Goal: Register for event/course

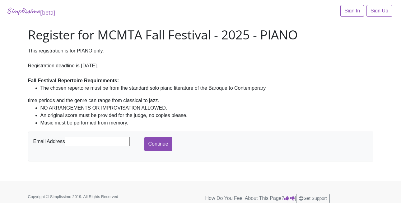
click at [92, 141] on input "text" at bounding box center [97, 141] width 65 height 9
type input "[PERSON_NAME][EMAIL_ADDRESS][PERSON_NAME][PERSON_NAME][DOMAIN_NAME]"
click at [157, 146] on input "Continue" at bounding box center [158, 144] width 28 height 14
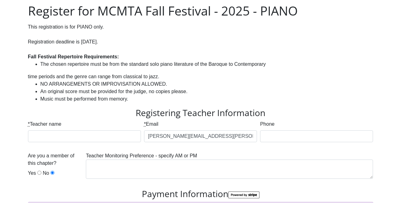
scroll to position [26, 0]
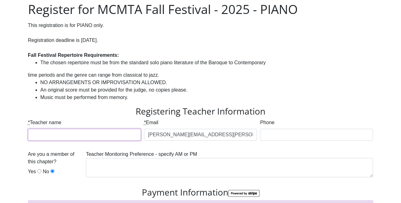
click at [77, 135] on input "* Teacher name" at bounding box center [84, 135] width 113 height 12
type input "[PERSON_NAME]"
click at [279, 135] on input "Phone" at bounding box center [316, 135] width 113 height 12
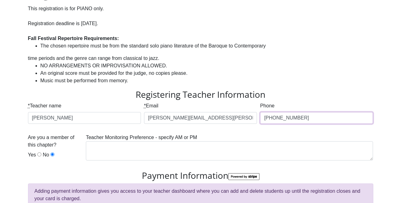
scroll to position [50, 0]
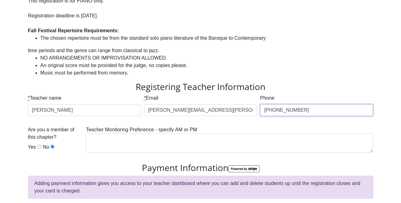
type input "[PHONE_NUMBER]"
click at [39, 148] on input "Yes" at bounding box center [39, 147] width 4 height 4
radio input "true"
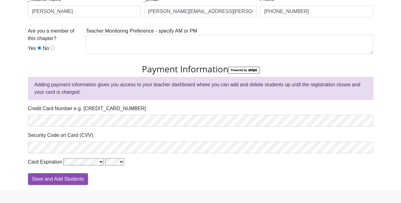
scroll to position [147, 0]
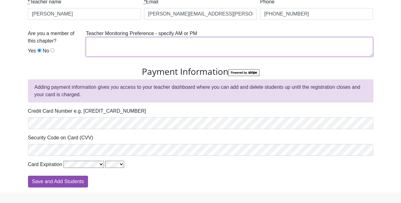
click at [111, 44] on textarea at bounding box center [229, 46] width 287 height 19
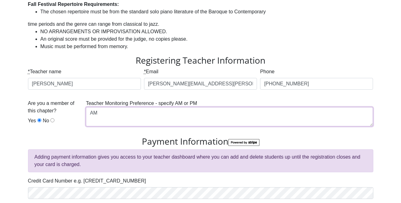
scroll to position [161, 0]
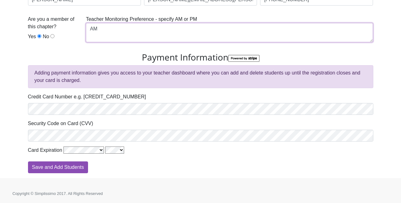
type textarea "AM"
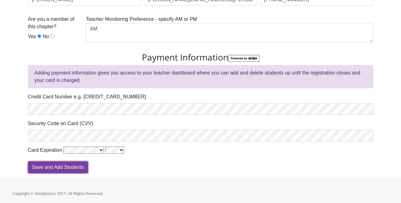
click at [74, 165] on input "Save and Add Students" at bounding box center [58, 168] width 60 height 12
type input "Processing"
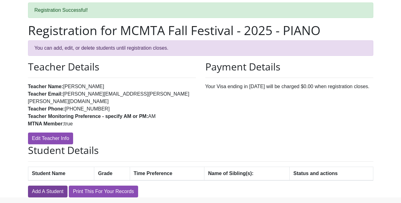
scroll to position [39, 0]
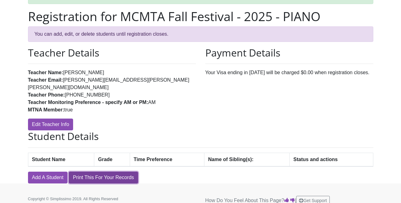
click at [106, 172] on link "Print This For Your Records" at bounding box center [103, 178] width 69 height 12
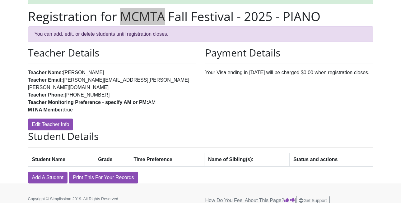
click at [135, 24] on h1 "Registration for MCMTA Fall Festival - 2025 - PIANO" at bounding box center [200, 16] width 345 height 15
